Goal: Task Accomplishment & Management: Manage account settings

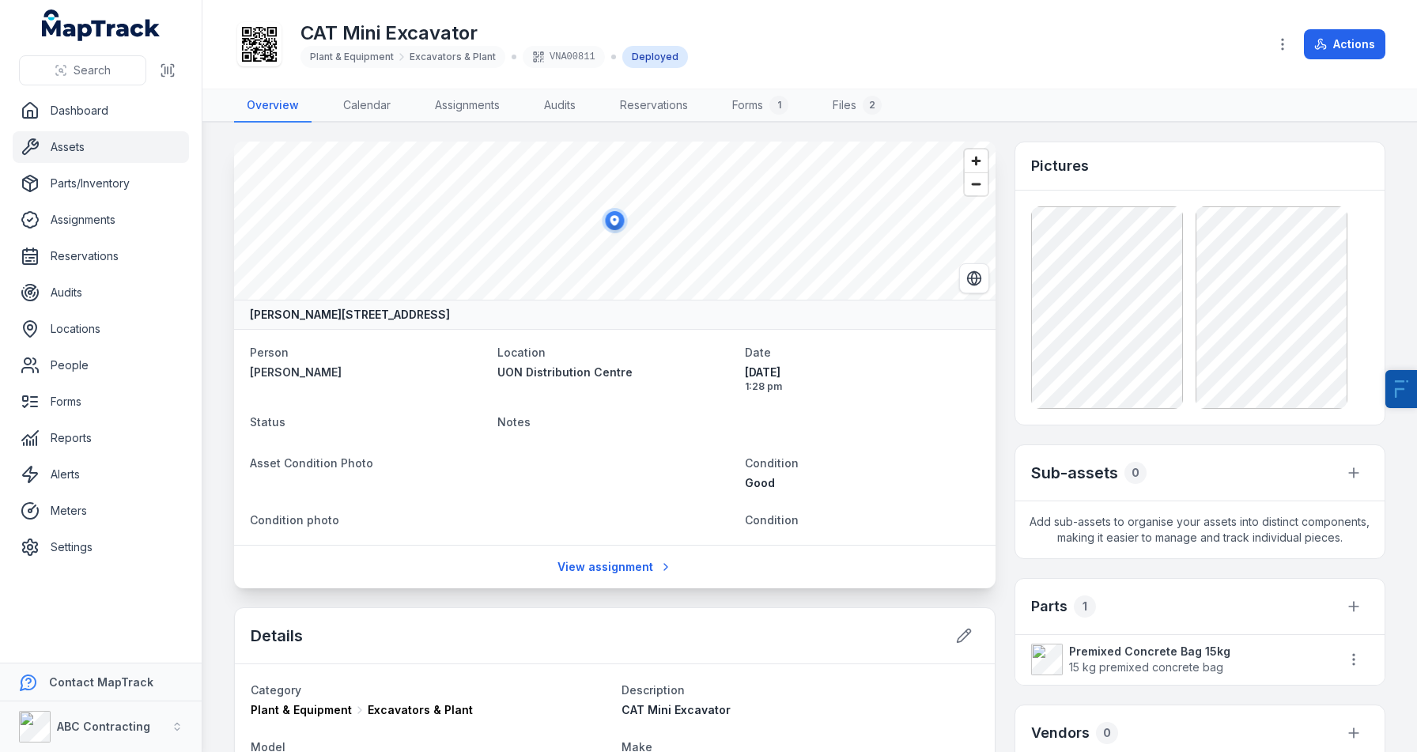
scroll to position [949, 0]
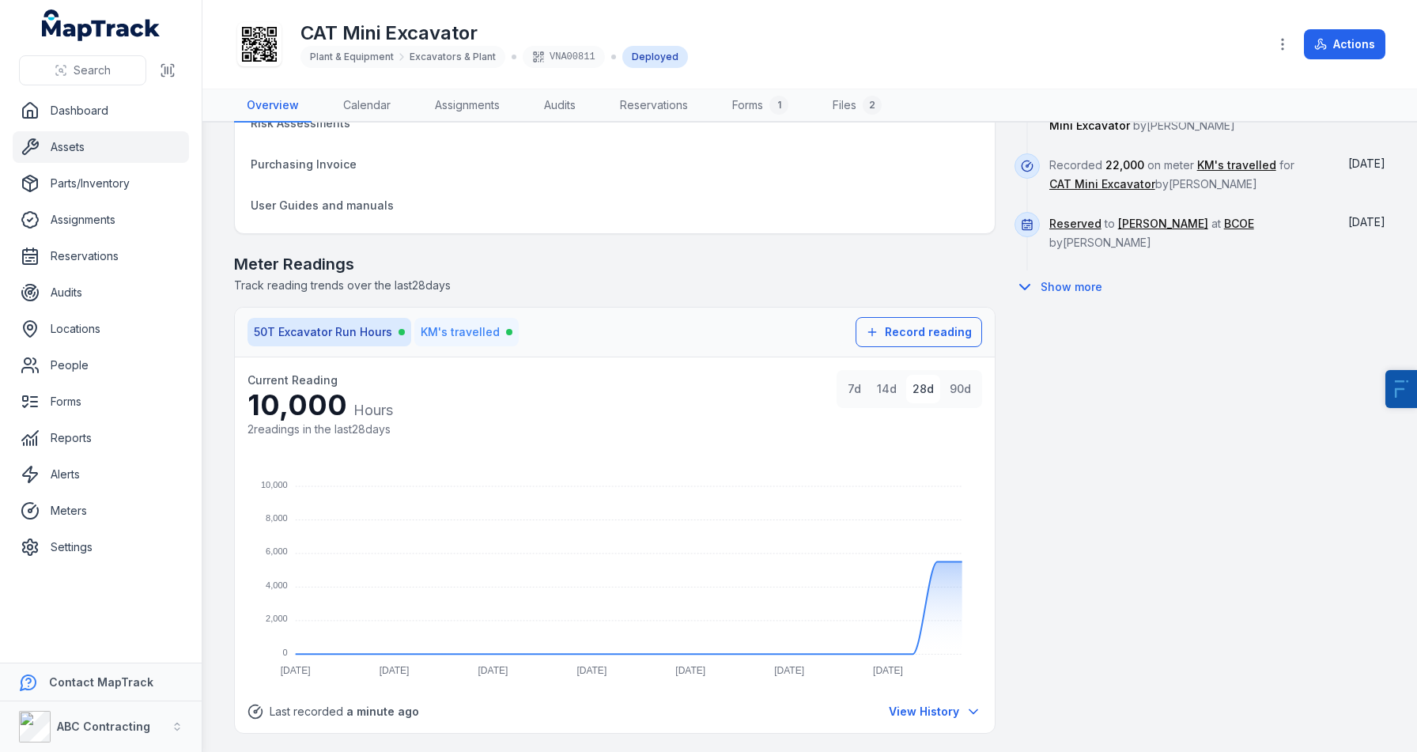
click at [446, 326] on span "KM's travelled" at bounding box center [460, 332] width 79 height 16
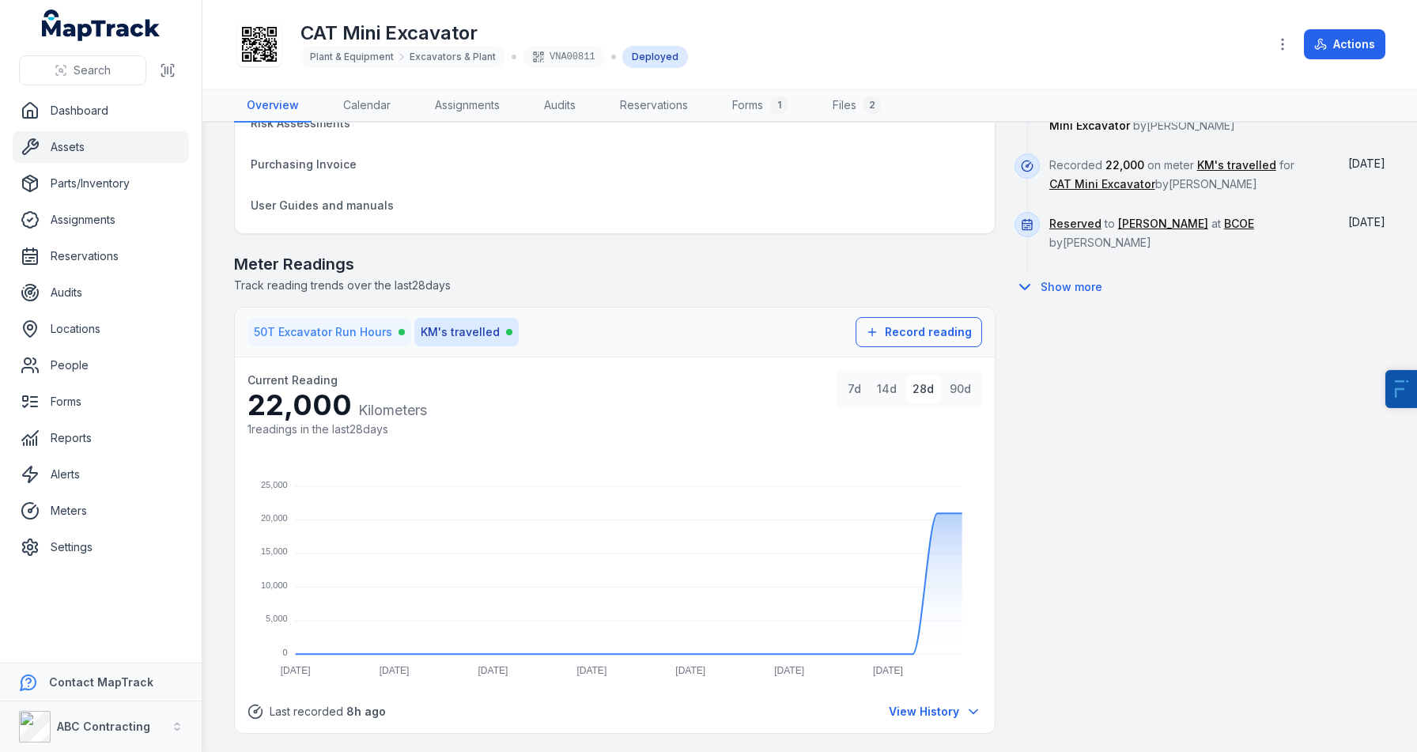
click at [356, 326] on span "50T Excavator Run Hours" at bounding box center [323, 332] width 138 height 16
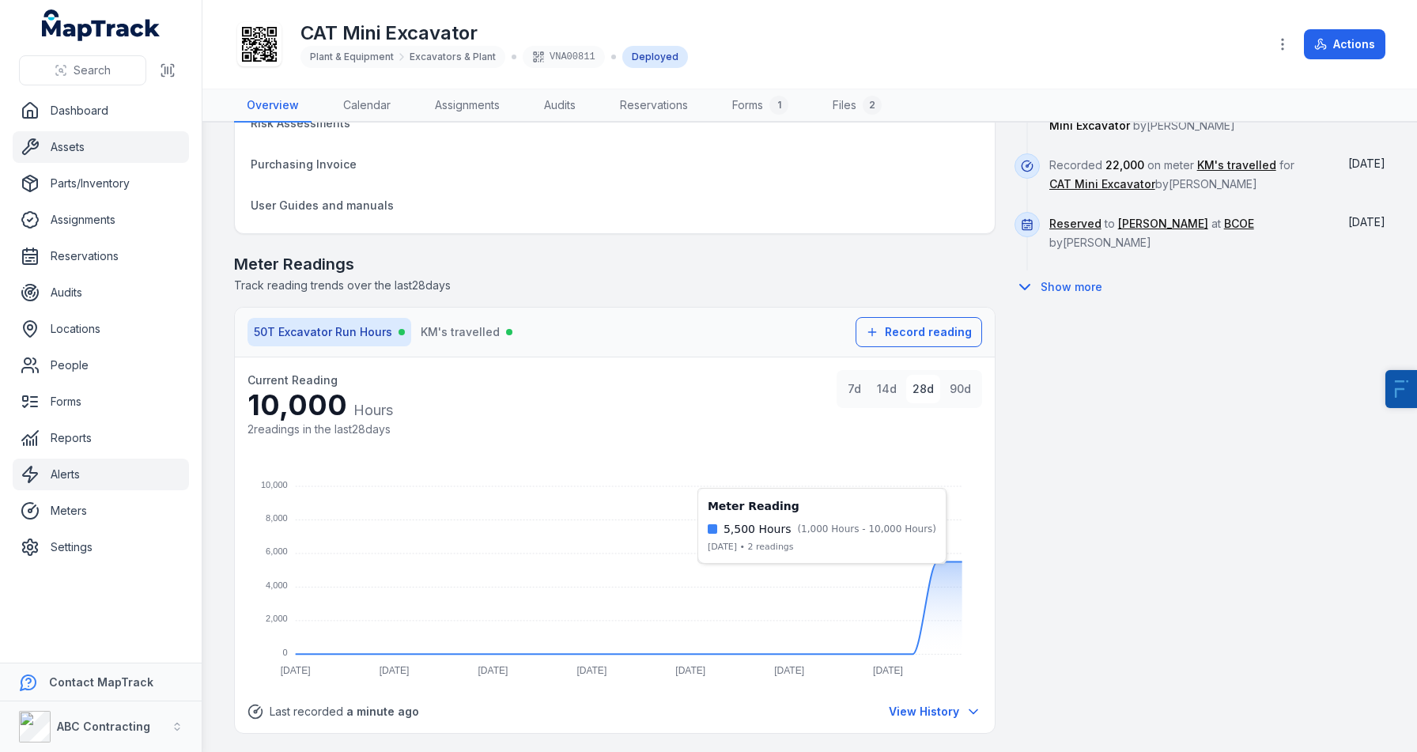
click at [103, 476] on link "Alerts" at bounding box center [101, 474] width 176 height 32
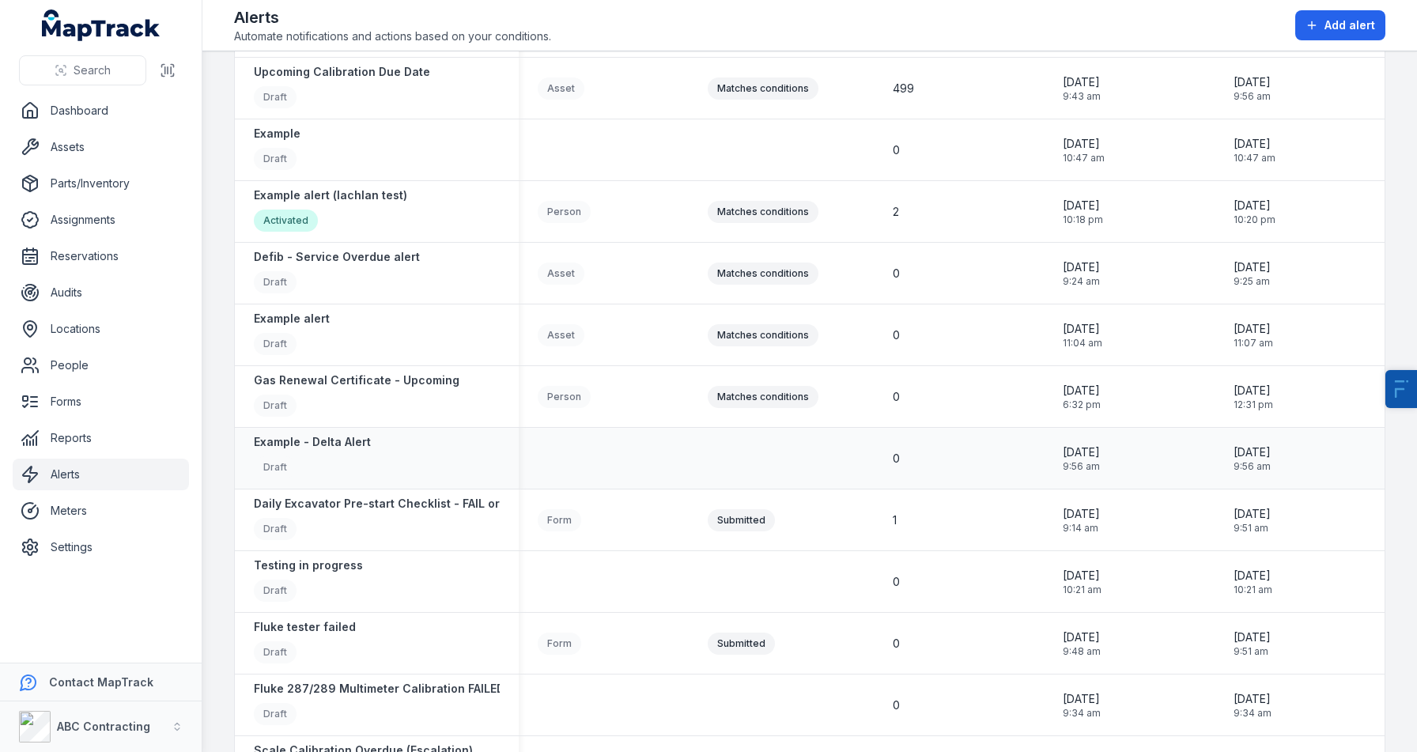
scroll to position [288, 0]
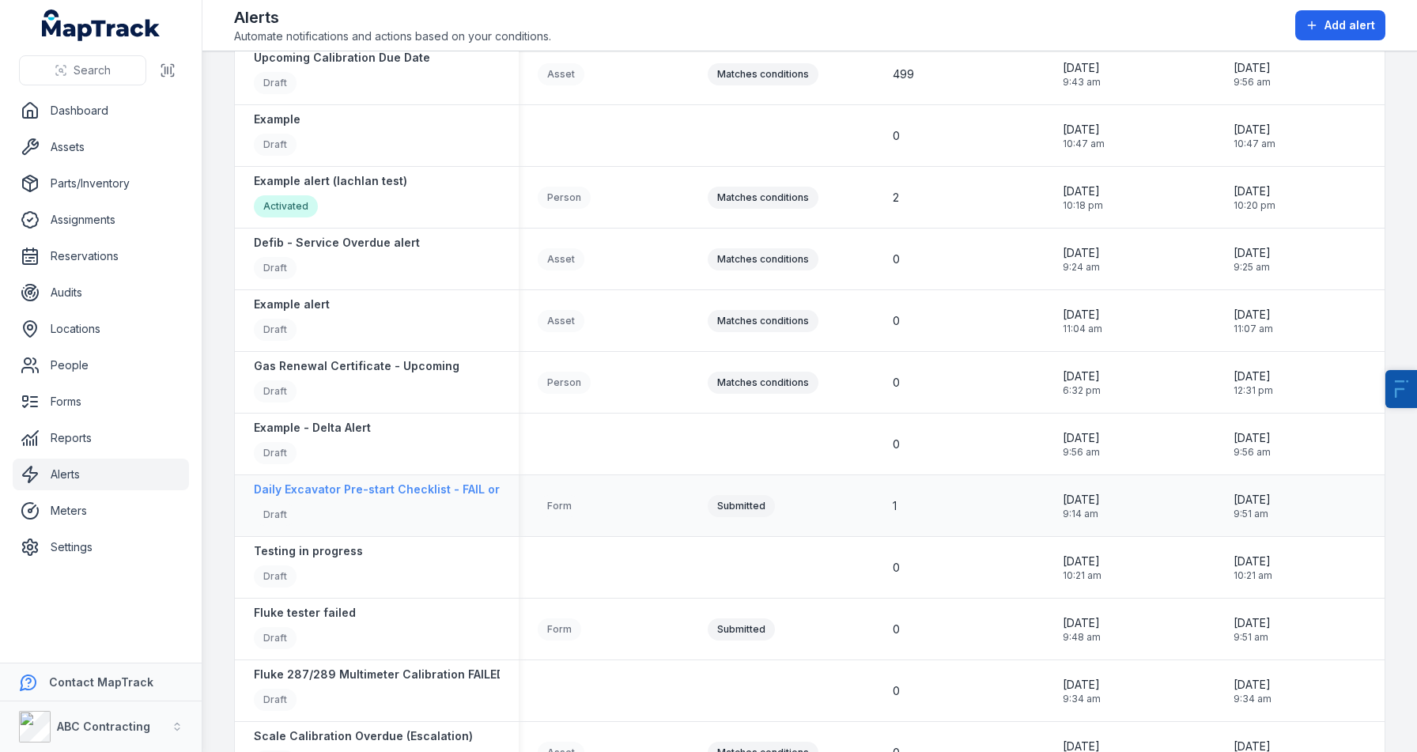
click at [393, 487] on strong "Daily Excavator Pre-start Checklist - FAIL or Risk Identified ALERT" at bounding box center [437, 489] width 367 height 16
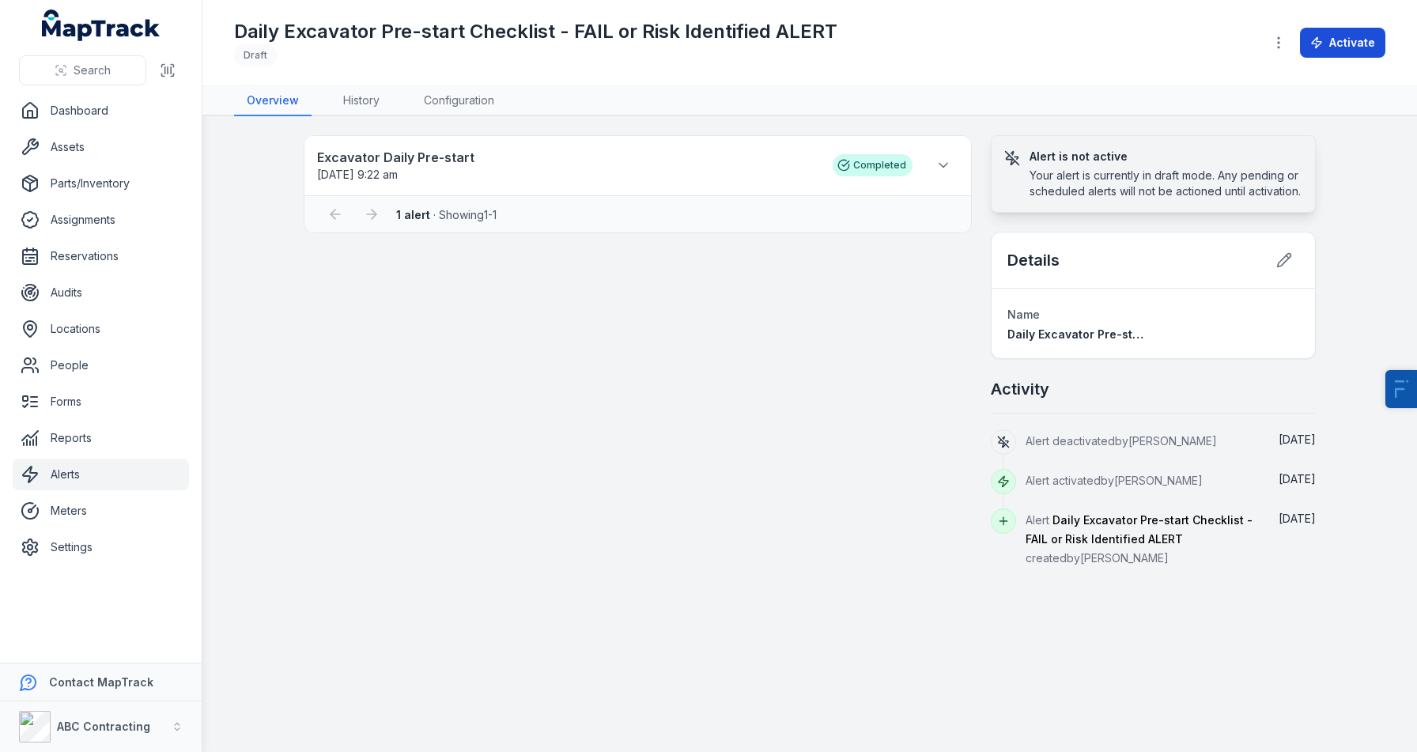
click at [1362, 47] on button "Activate" at bounding box center [1342, 43] width 85 height 30
